Goal: Find contact information: Find contact information

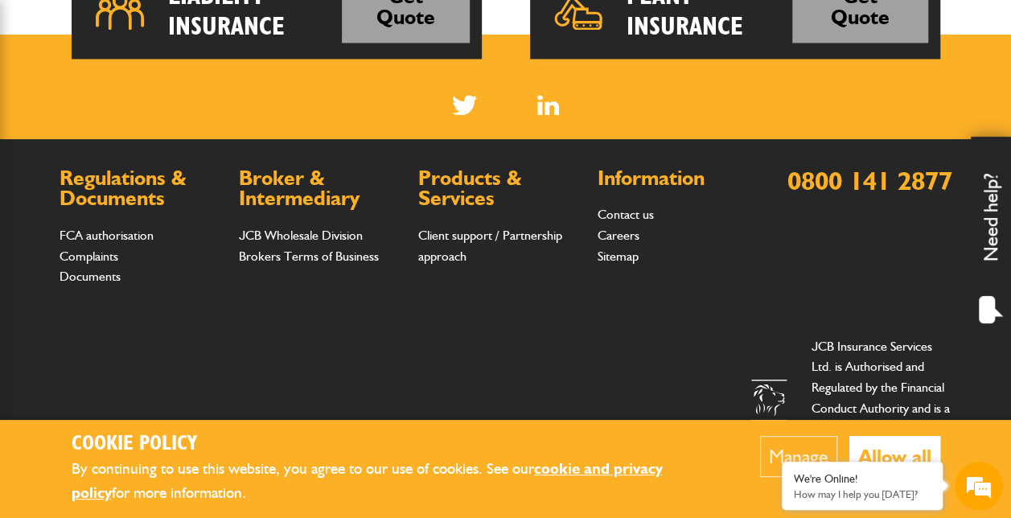
scroll to position [1387, 0]
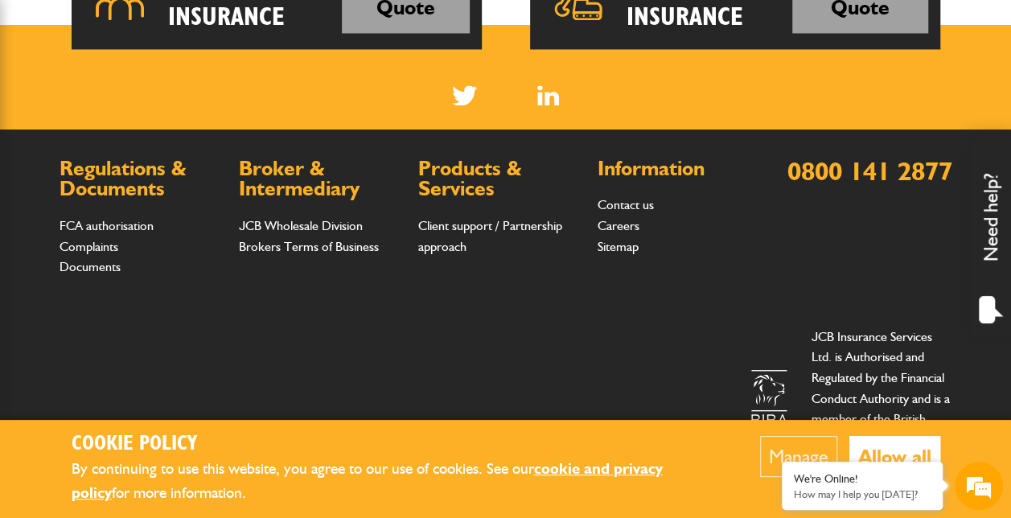
click at [901, 446] on button "Allow all" at bounding box center [894, 456] width 91 height 41
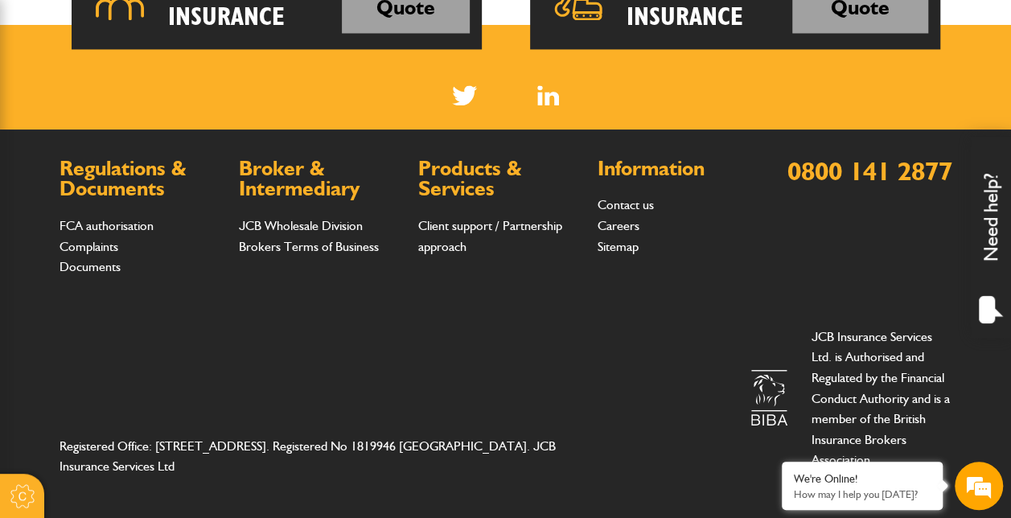
scroll to position [0, 0]
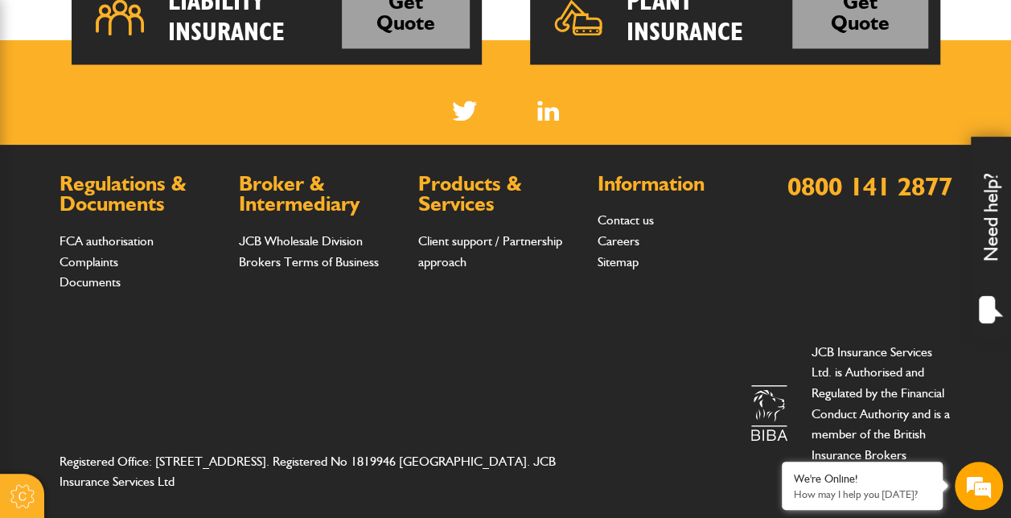
scroll to position [1371, 0]
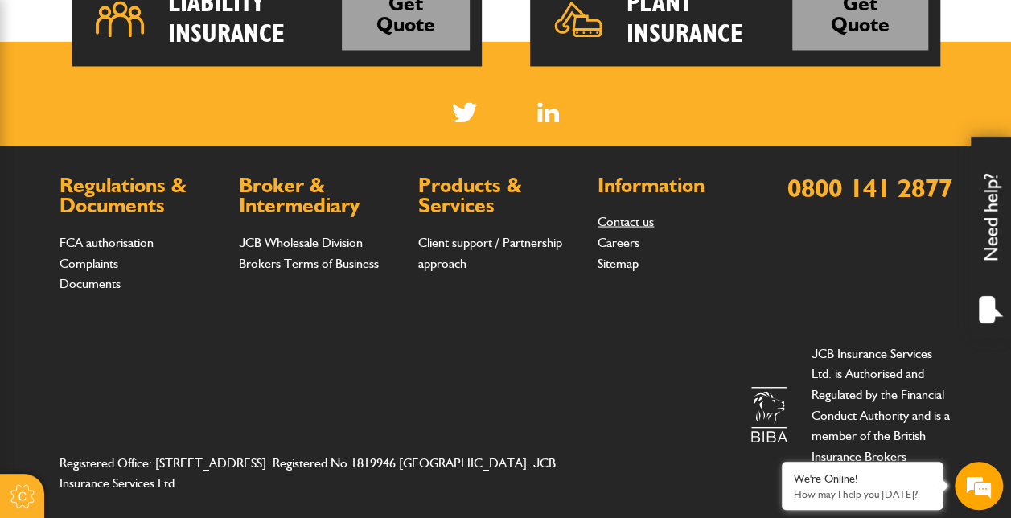
click at [613, 216] on link "Contact us" at bounding box center [626, 220] width 56 height 15
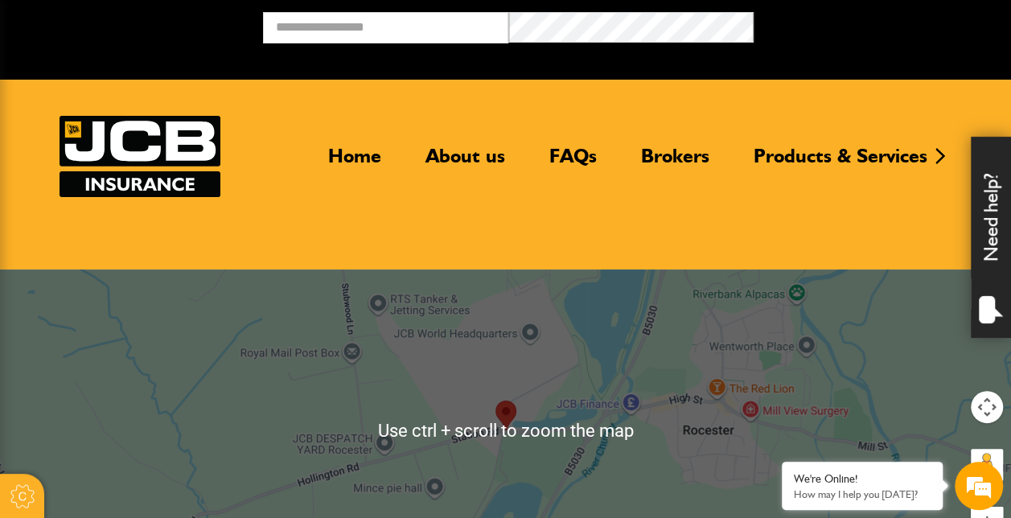
scroll to position [402, 0]
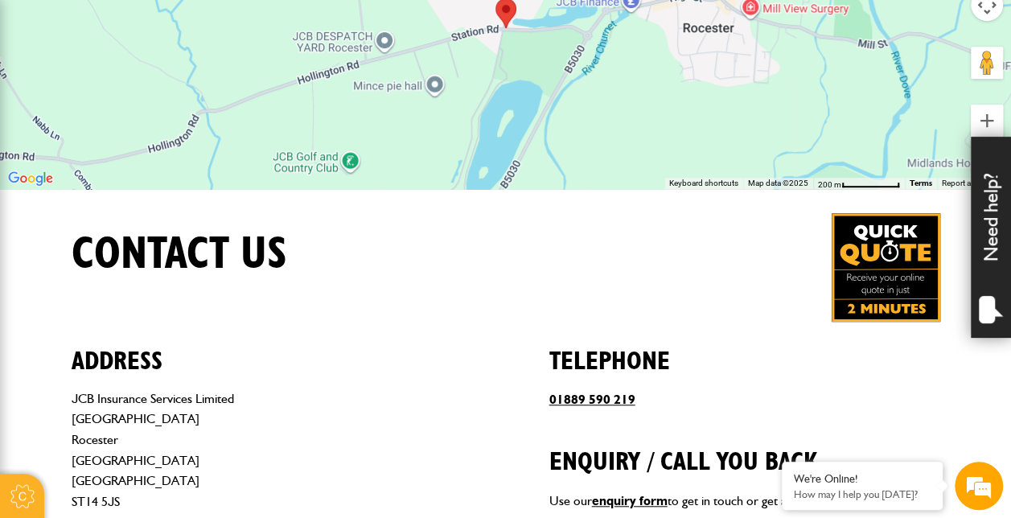
click at [508, 14] on img at bounding box center [505, 13] width 21 height 30
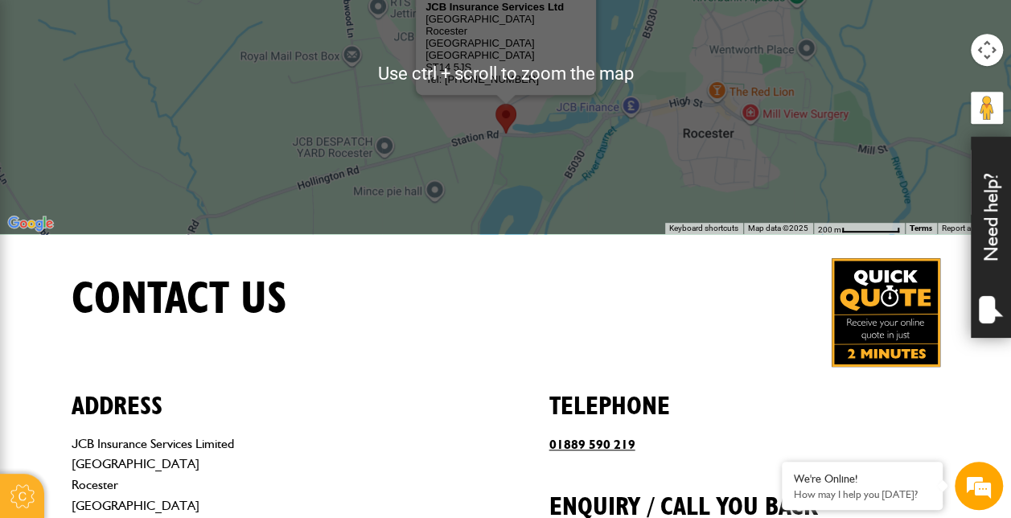
scroll to position [322, 0]
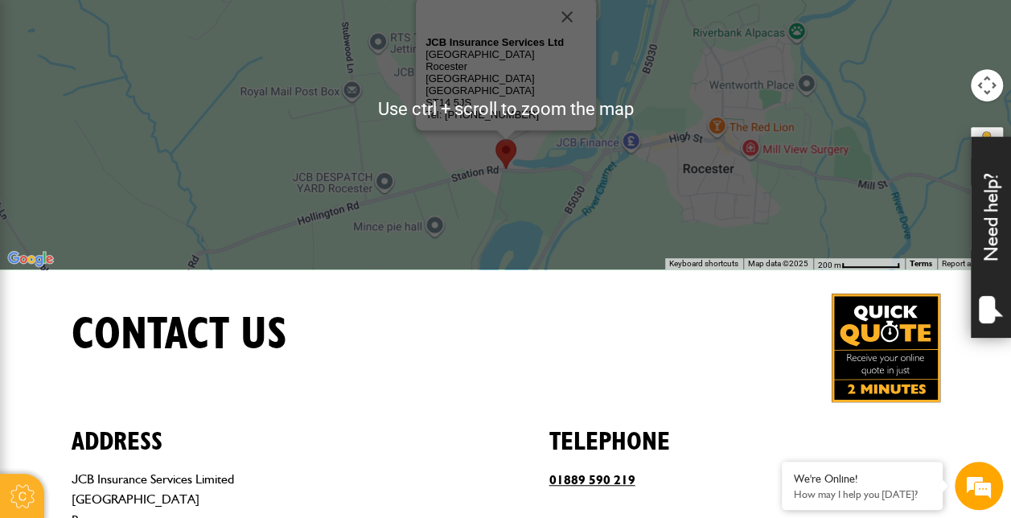
click at [438, 327] on div "Contact us" at bounding box center [506, 348] width 893 height 109
